Goal: Information Seeking & Learning: Understand process/instructions

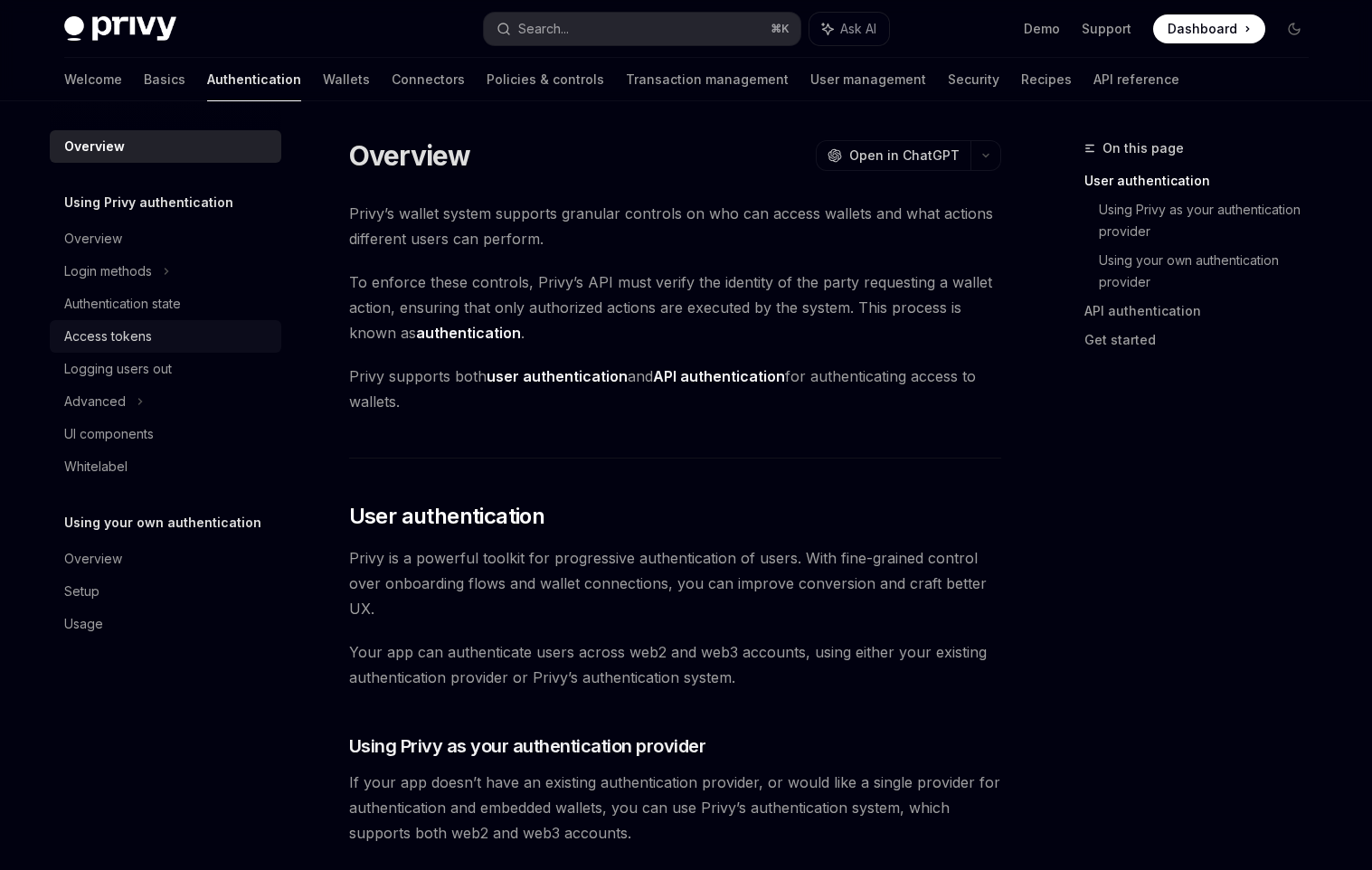
click at [131, 329] on div "Access tokens" at bounding box center [108, 337] width 88 height 21
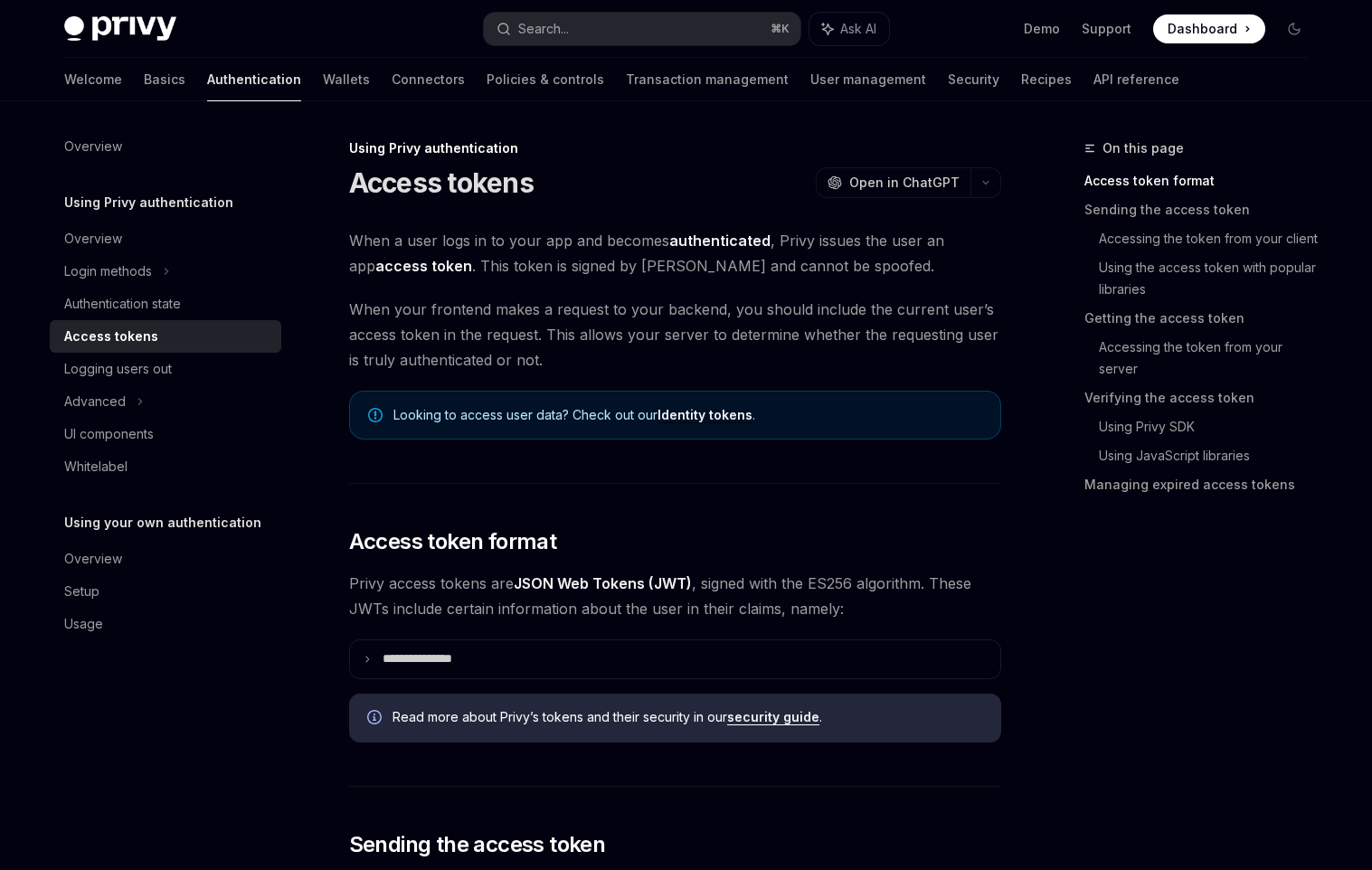
click at [131, 329] on div "Access tokens" at bounding box center [111, 337] width 94 height 21
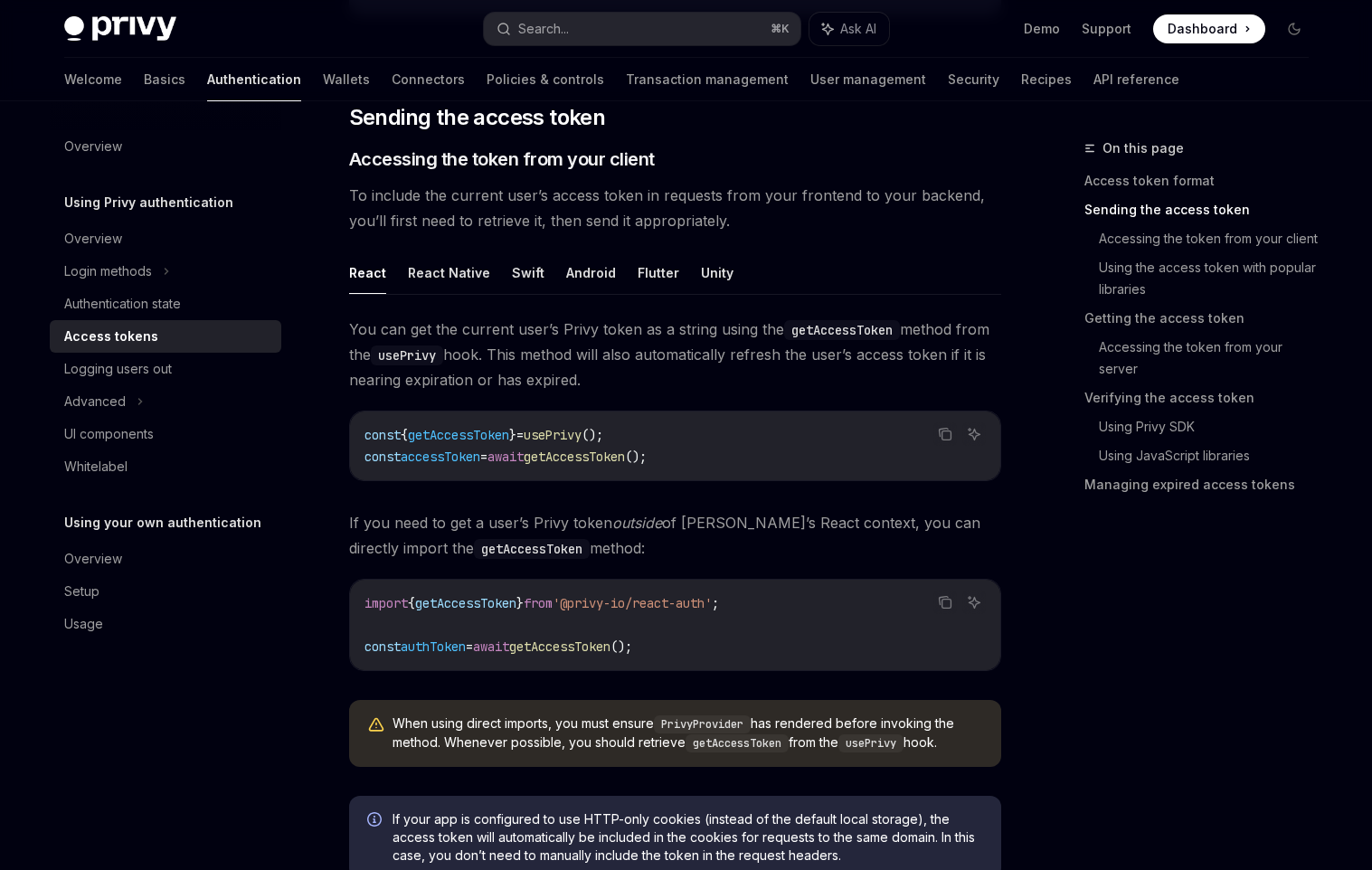
scroll to position [728, 0]
click at [431, 273] on button "React Native" at bounding box center [449, 272] width 83 height 43
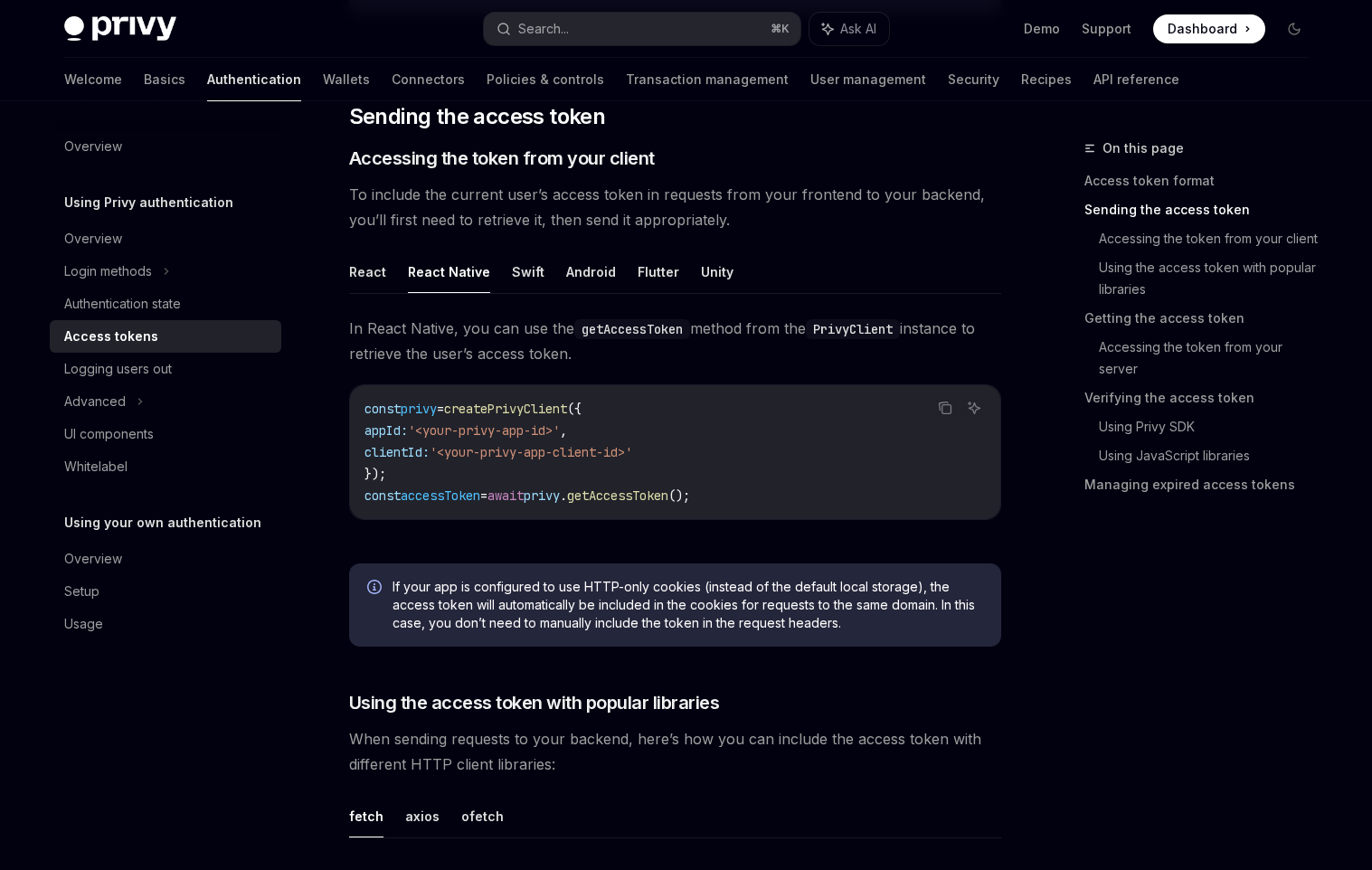
click at [455, 496] on span "accessToken" at bounding box center [441, 495] width 80 height 17
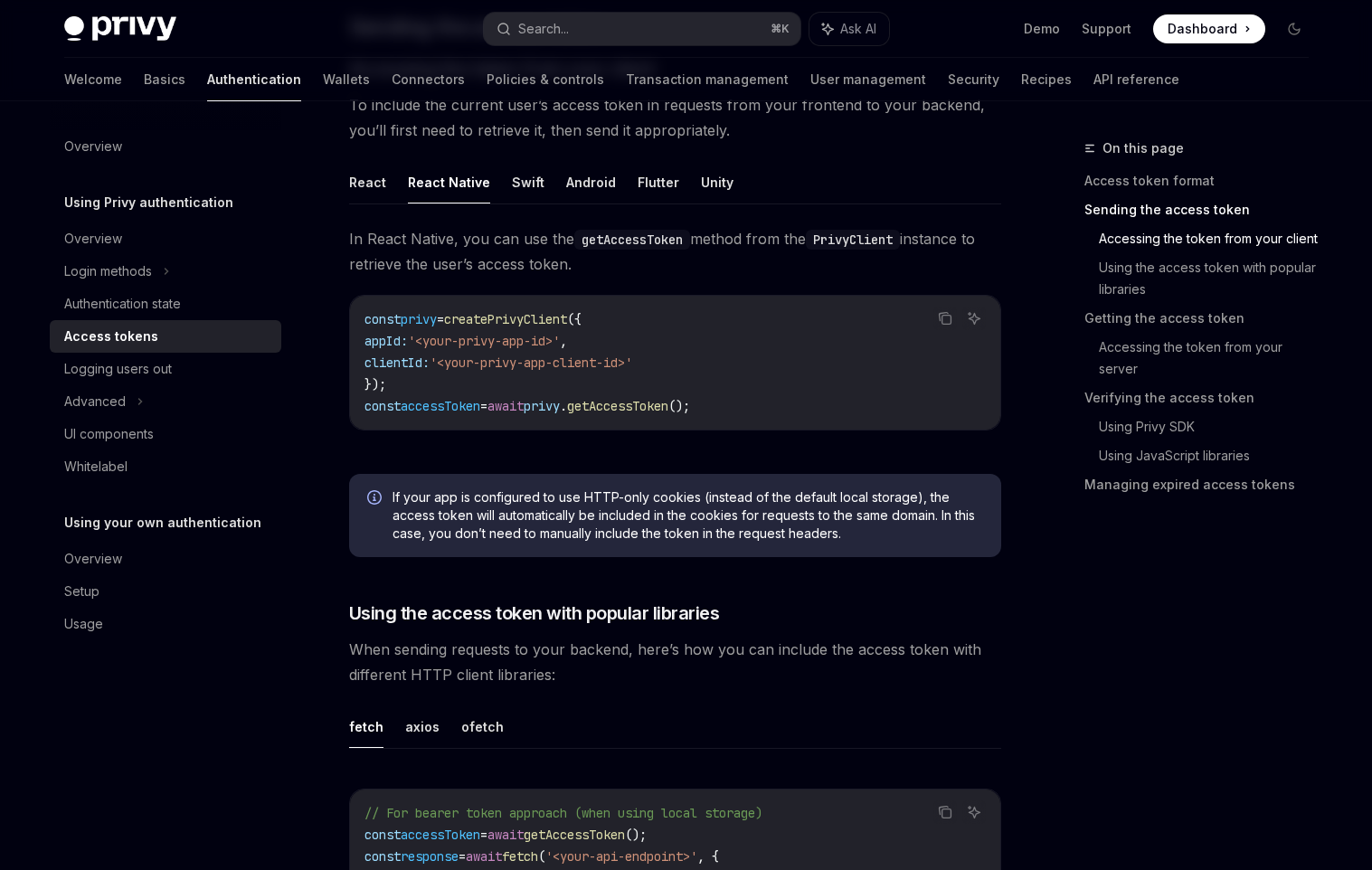
scroll to position [816, 0]
click at [1123, 175] on link "Access token format" at bounding box center [1203, 181] width 238 height 29
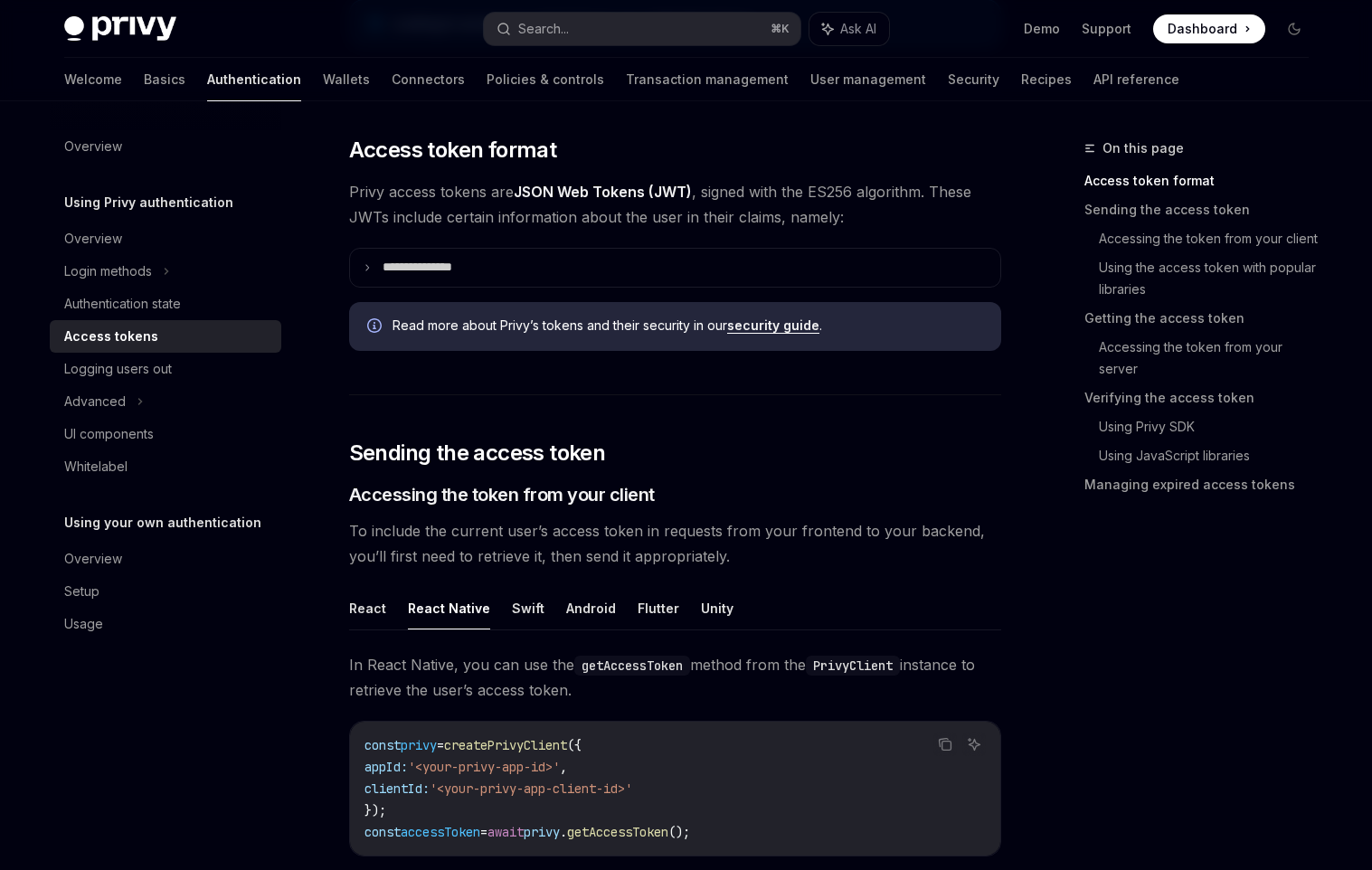
scroll to position [390, 0]
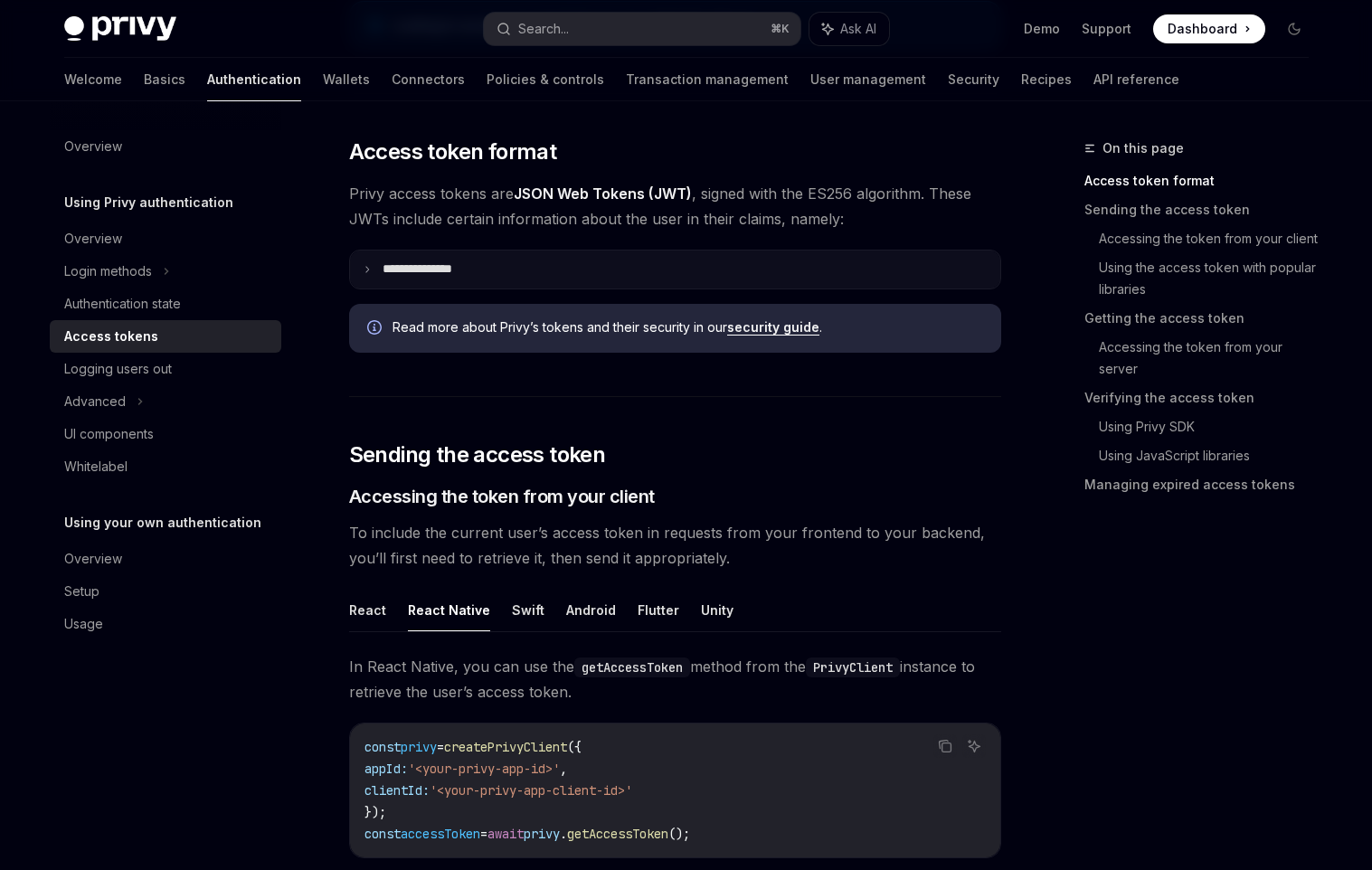
click at [432, 268] on p "**********" at bounding box center [431, 270] width 98 height 17
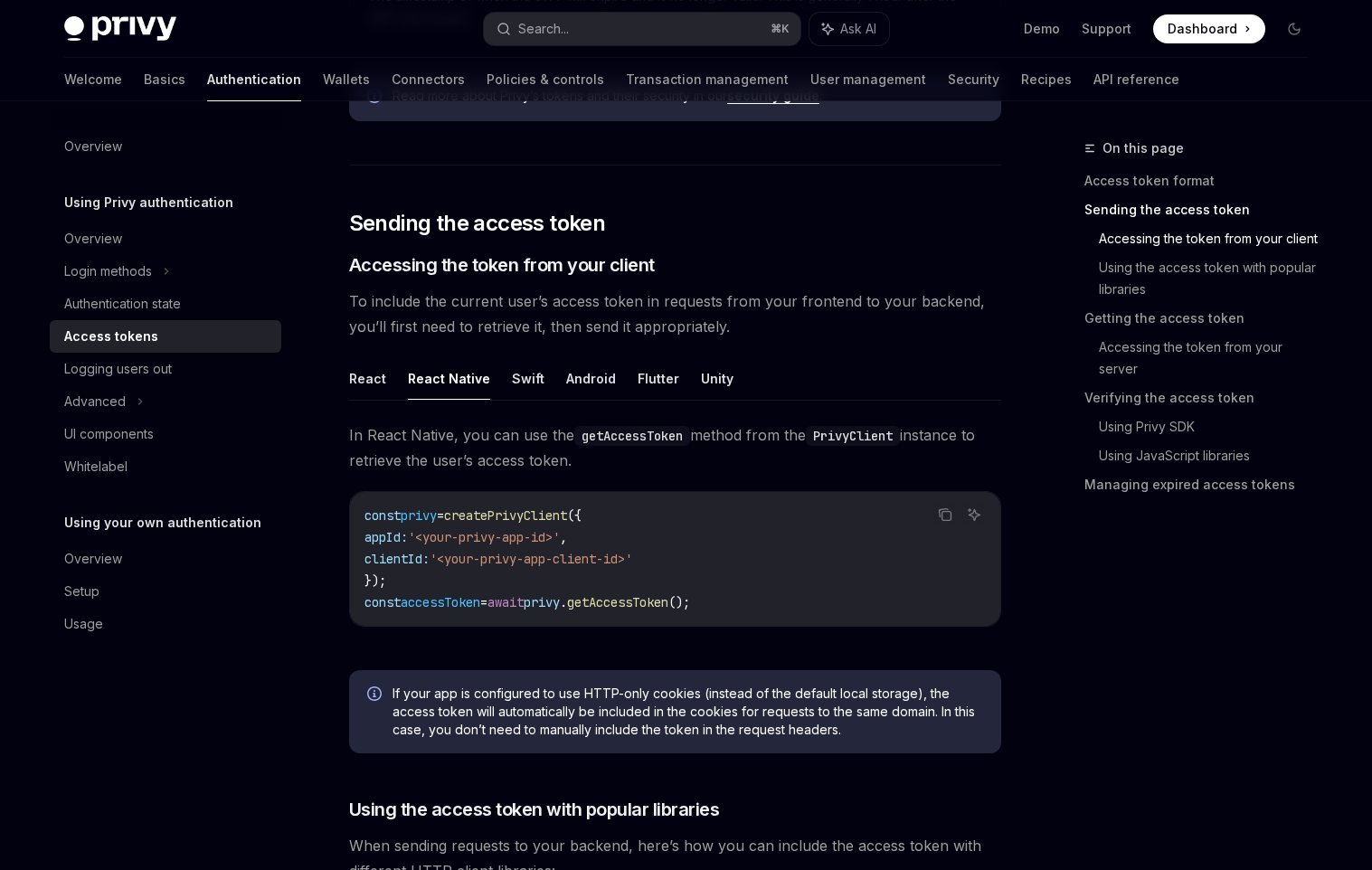
scroll to position [1355, 0]
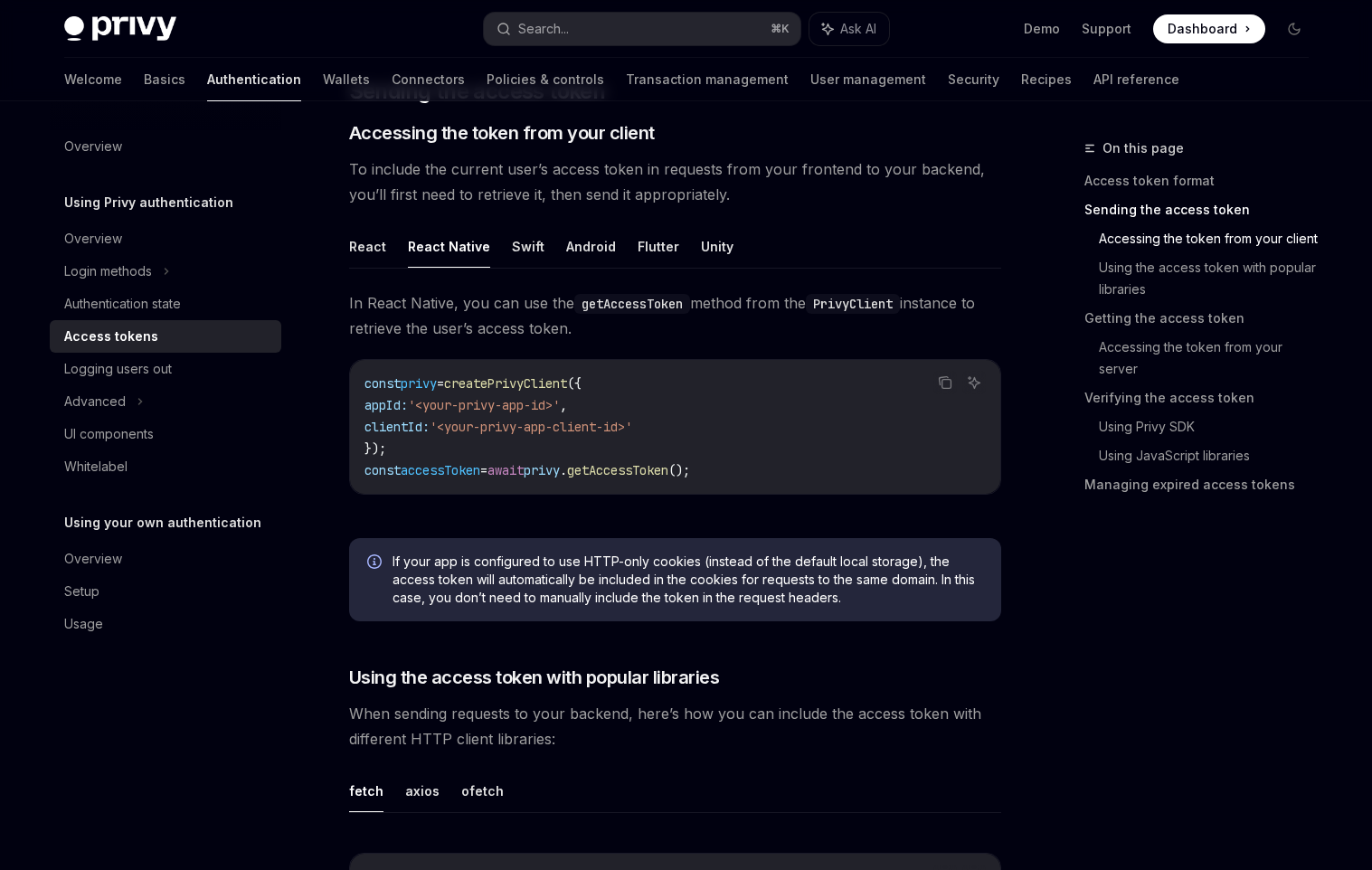
click at [634, 472] on span "getAccessToken" at bounding box center [618, 470] width 101 height 17
click at [675, 492] on div "const privy = createPrivyClient ({ appId: '<your-privy-app-id>' , clientId: '<y…" at bounding box center [675, 427] width 650 height 134
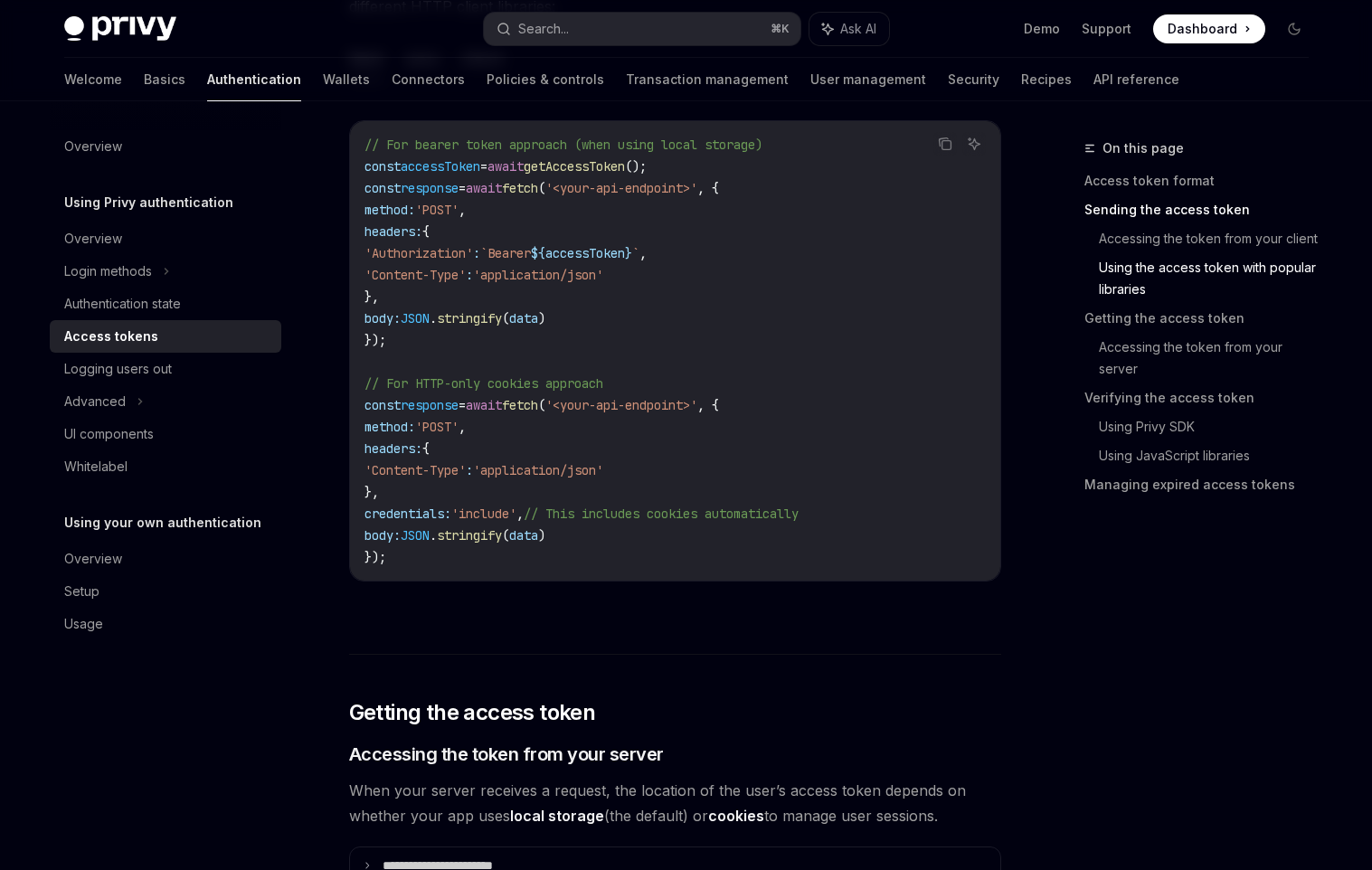
scroll to position [2336, 0]
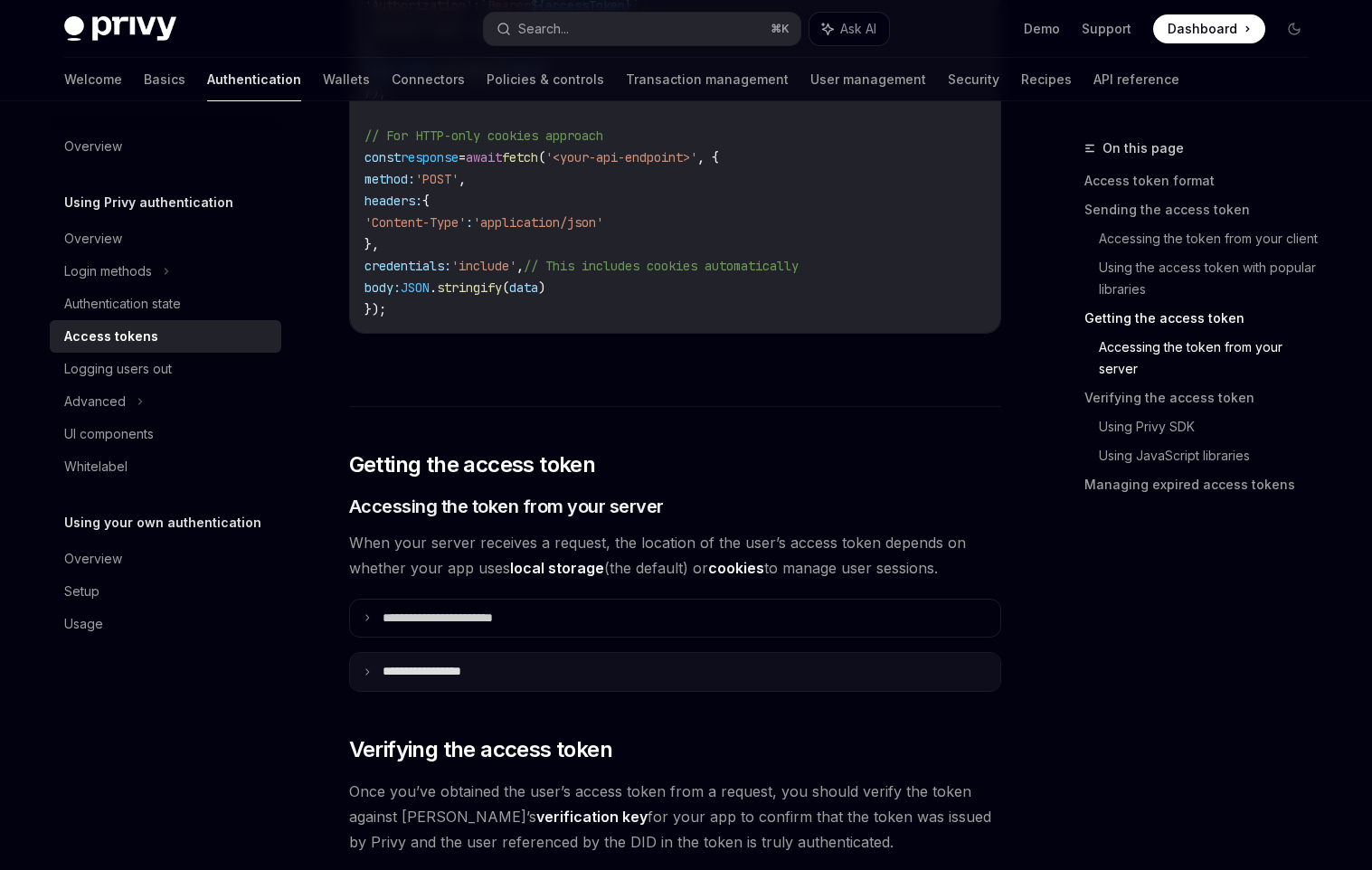
click at [554, 666] on summary "**********" at bounding box center [675, 671] width 650 height 38
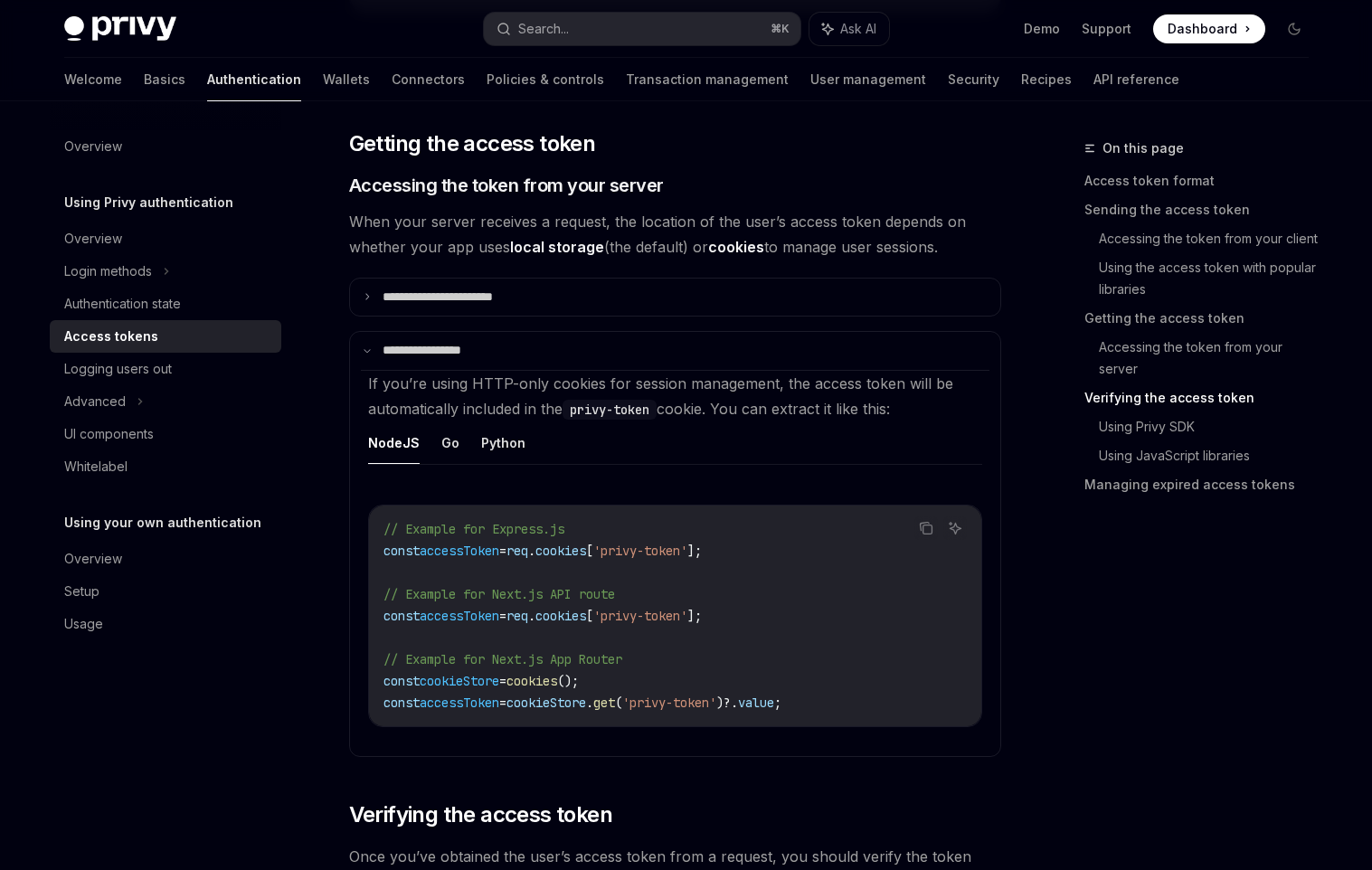
scroll to position [2661, 0]
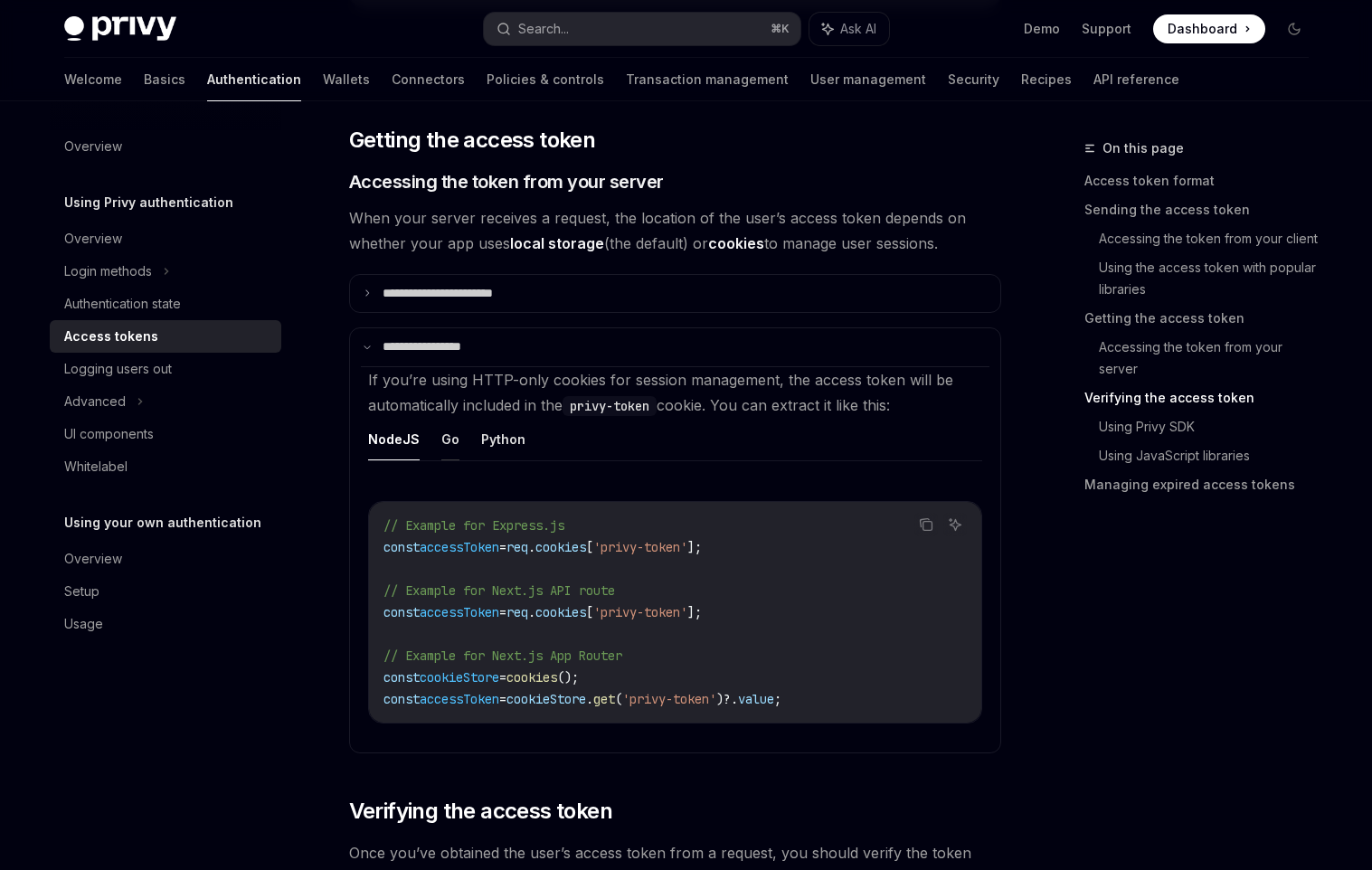
click at [449, 444] on button "Go" at bounding box center [451, 439] width 18 height 43
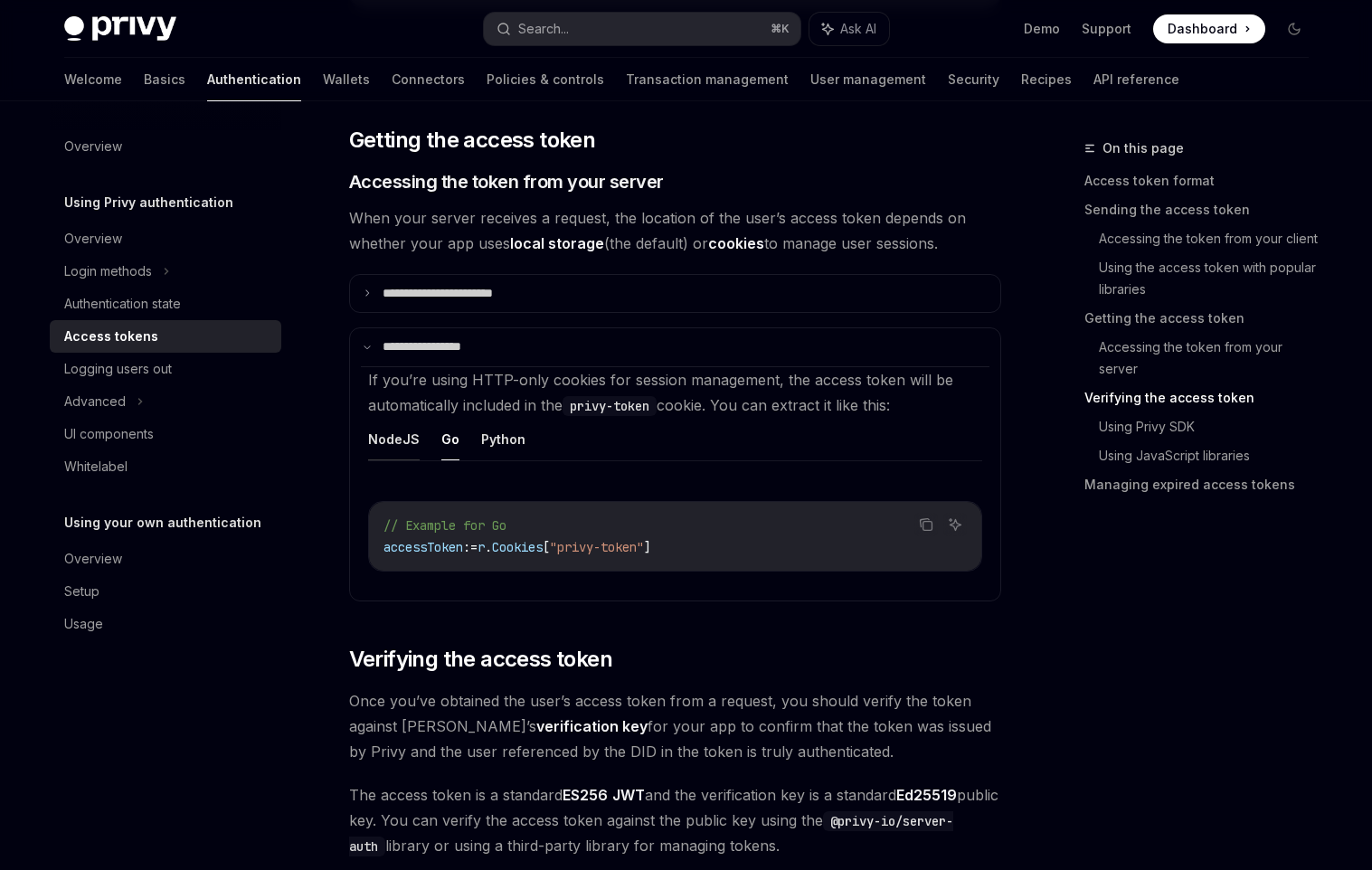
click at [395, 444] on button "NodeJS" at bounding box center [393, 439] width 52 height 43
type textarea "*"
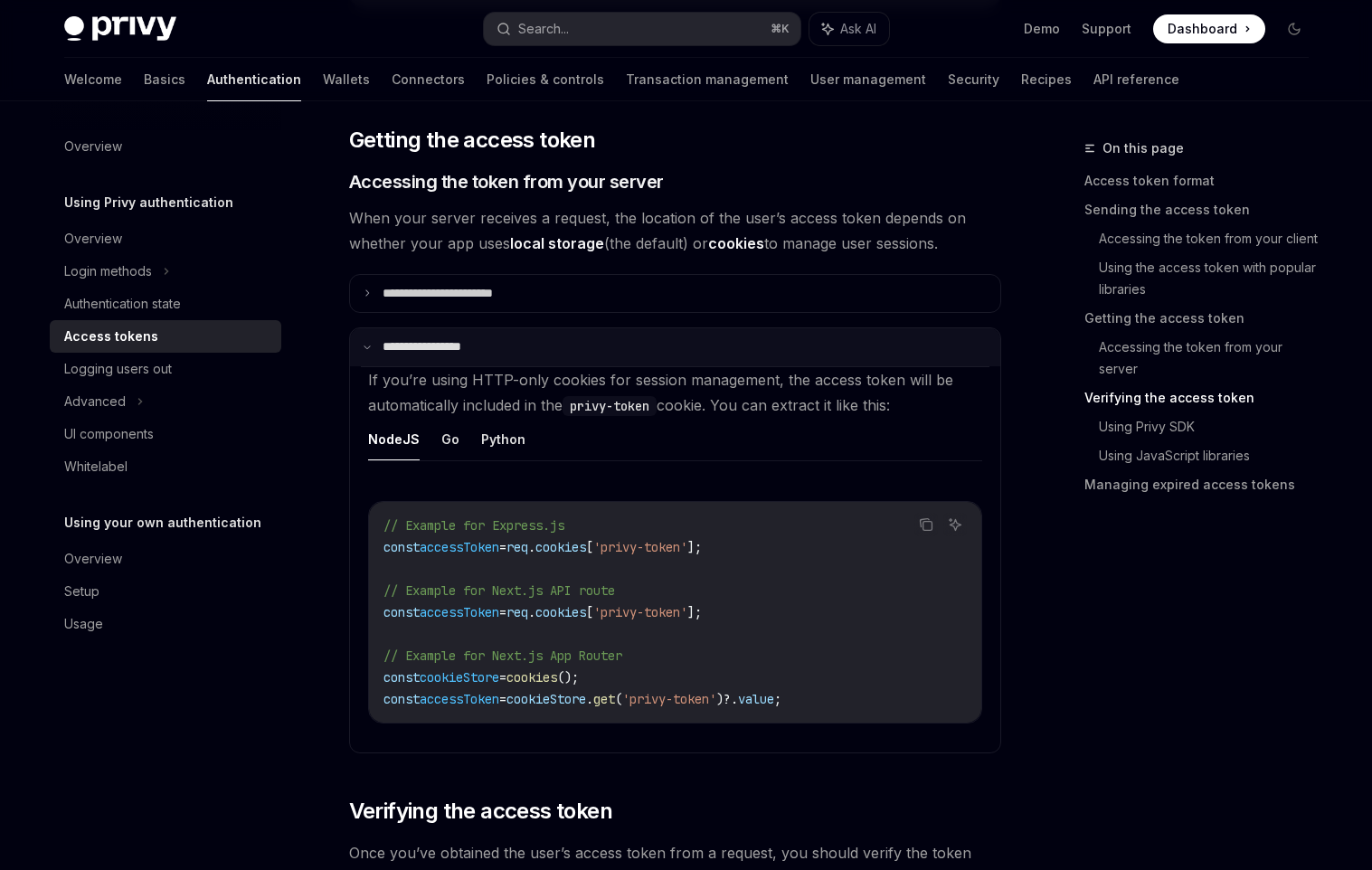
click at [468, 345] on p "**********" at bounding box center [436, 347] width 108 height 17
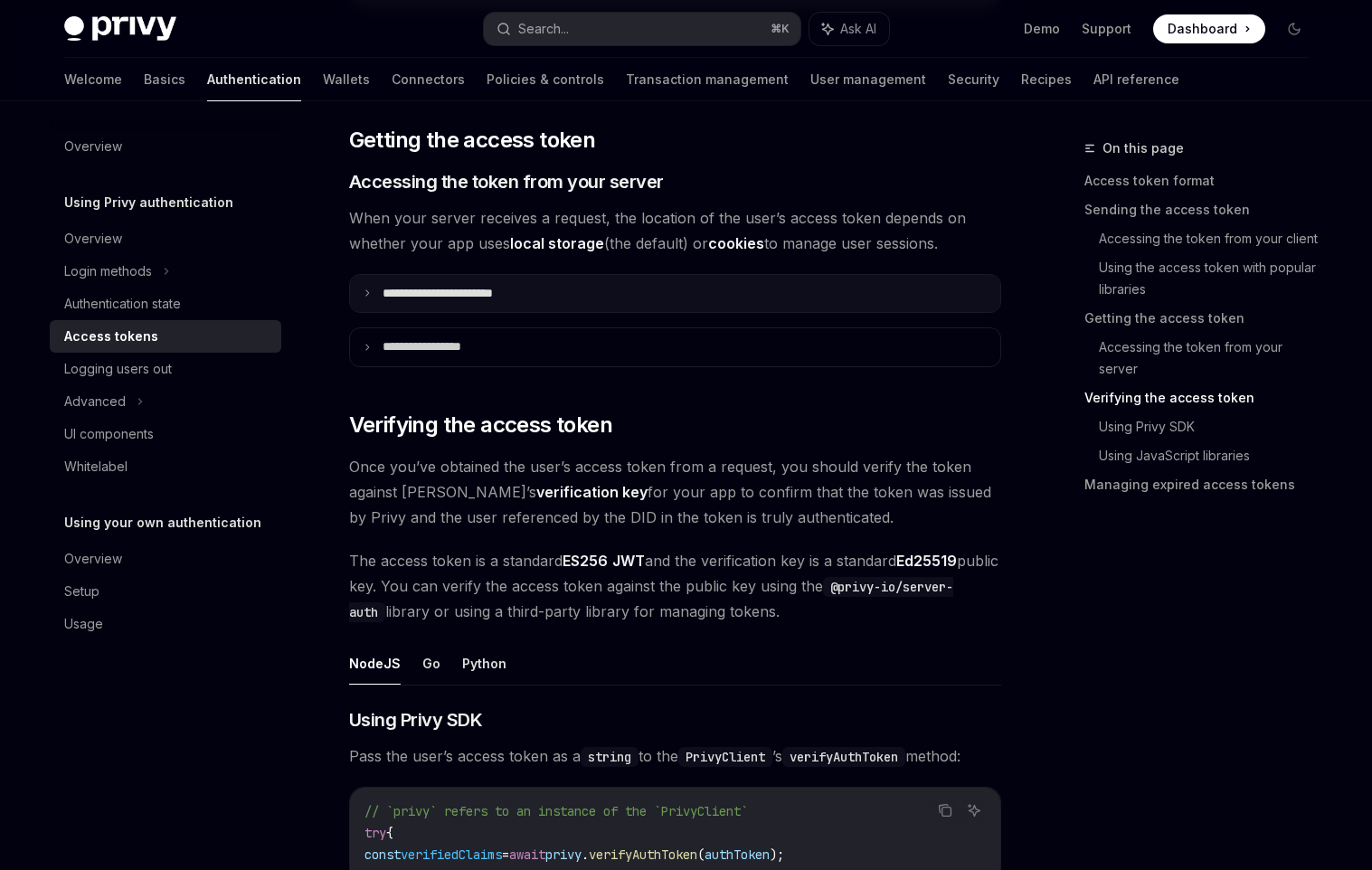
click at [530, 278] on summary "**********" at bounding box center [675, 294] width 650 height 38
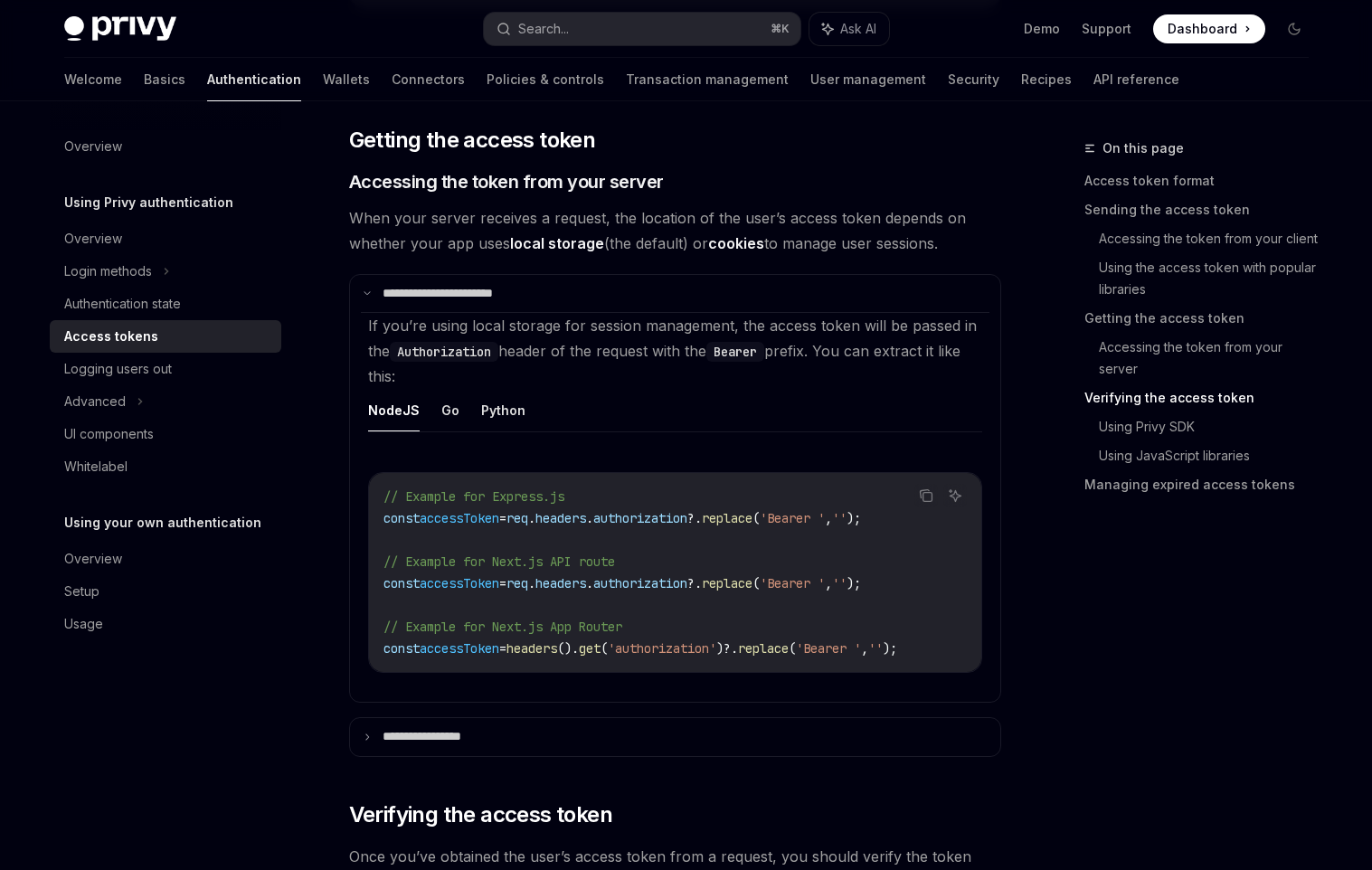
drag, startPoint x: 719, startPoint y: 679, endPoint x: 898, endPoint y: 648, distance: 181.7
click at [853, 663] on div "Copy Ask AI // Example for Express.js const accessToken = req . headers . autho…" at bounding box center [674, 578] width 614 height 248
